Goal: Information Seeking & Learning: Learn about a topic

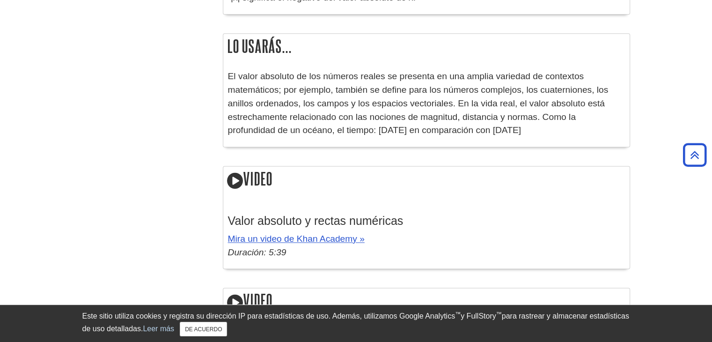
scroll to position [1294, 0]
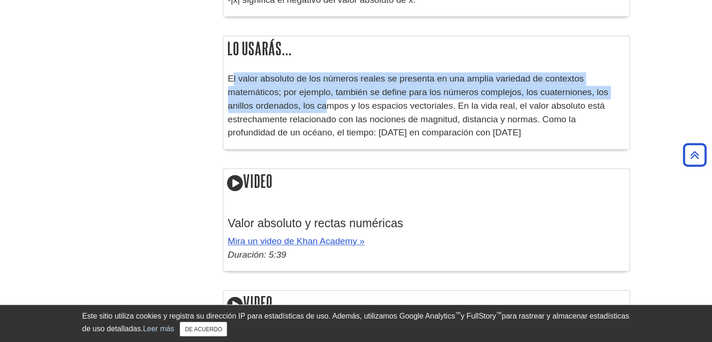
drag, startPoint x: 231, startPoint y: 82, endPoint x: 292, endPoint y: 107, distance: 66.3
click at [292, 107] on font "El valor absoluto de los números reales se presenta en una amplia variedad de c…" at bounding box center [418, 105] width 380 height 64
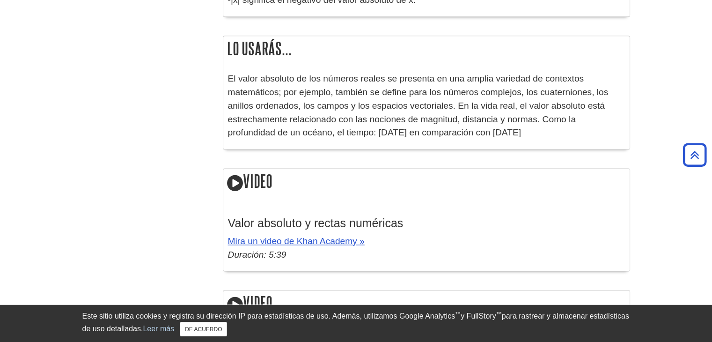
drag, startPoint x: 224, startPoint y: 81, endPoint x: 215, endPoint y: 71, distance: 13.3
click at [238, 90] on font "El valor absoluto de los números reales se presenta en una amplia variedad de c…" at bounding box center [418, 105] width 380 height 64
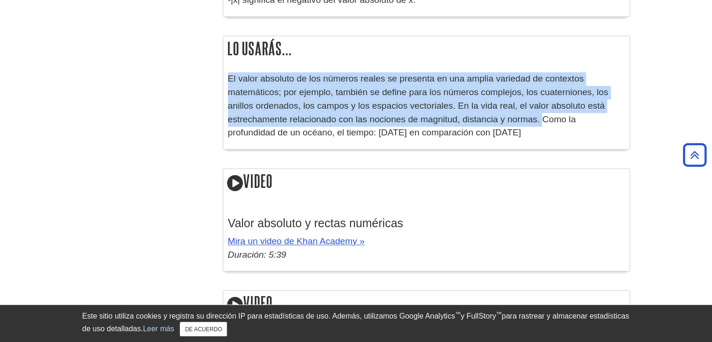
drag, startPoint x: 228, startPoint y: 79, endPoint x: 508, endPoint y: 126, distance: 283.6
click at [508, 126] on p "El valor absoluto de los números reales se presenta en una amplia variedad de c…" at bounding box center [426, 105] width 397 height 67
copy font "El valor absoluto de los números reales se presenta en una amplia variedad de c…"
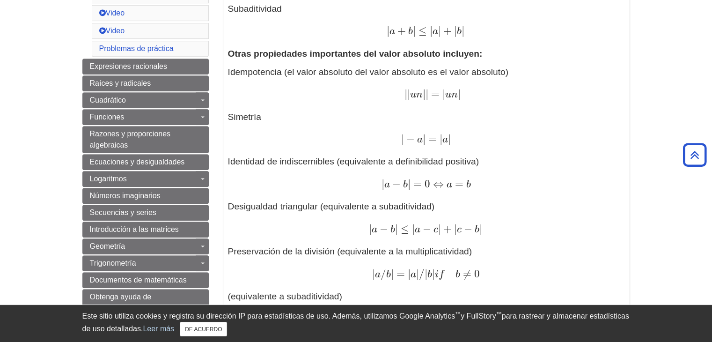
scroll to position [448, 0]
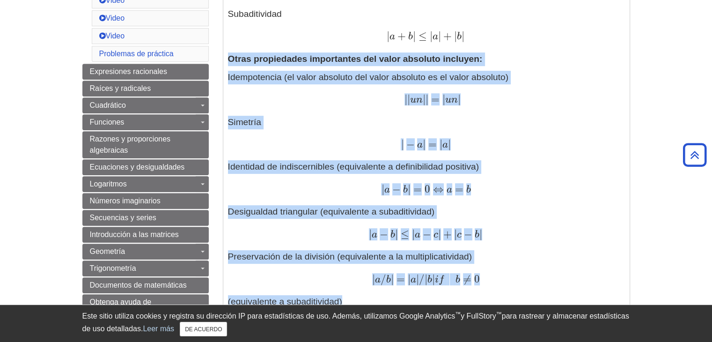
drag, startPoint x: 229, startPoint y: 58, endPoint x: 492, endPoint y: 298, distance: 356.0
click at [492, 298] on div "Definiciones: El valor absoluto (o módulo) | x | de un número real x es el valo…" at bounding box center [426, 128] width 397 height 756
copy div "Otras propiedades importantes del valor absoluto incluyen: Idempotencia (el val…"
